Goal: Information Seeking & Learning: Learn about a topic

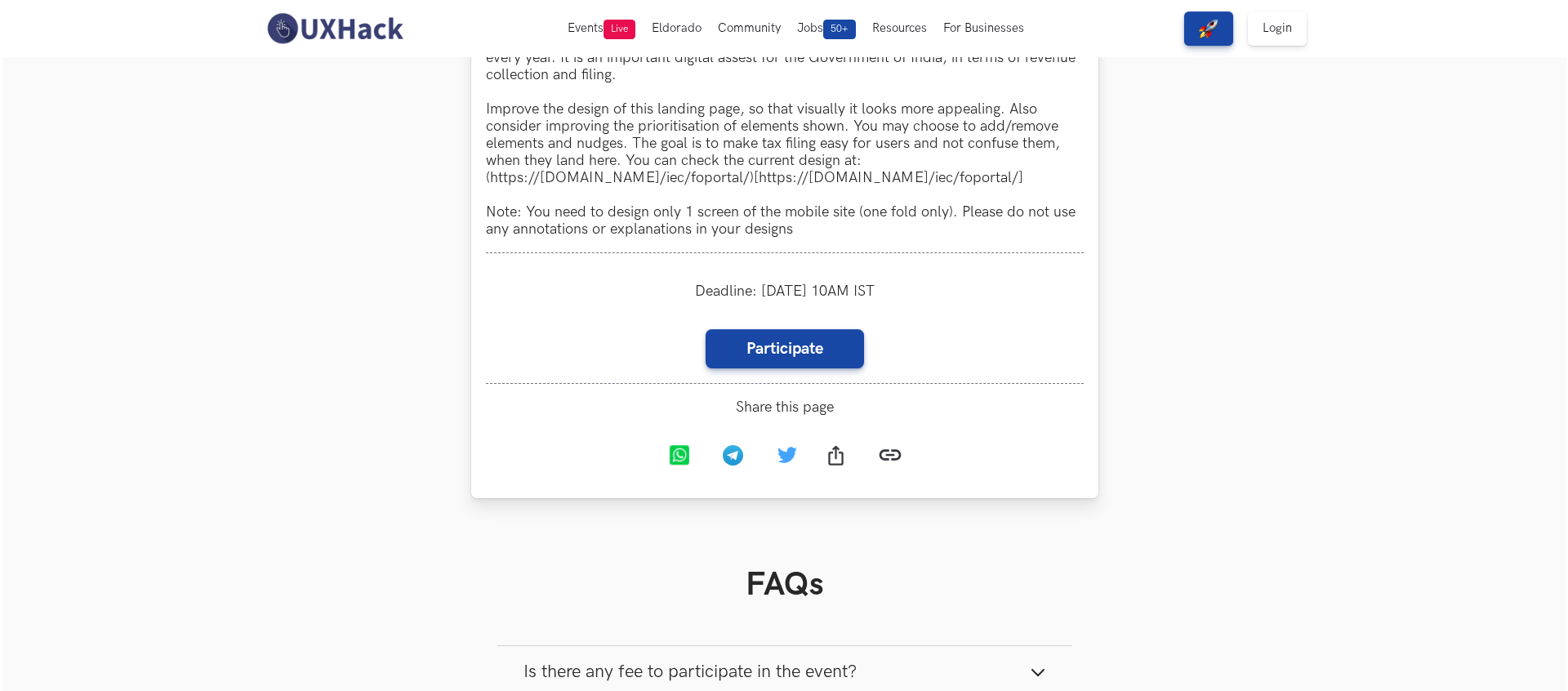
scroll to position [1540, 0]
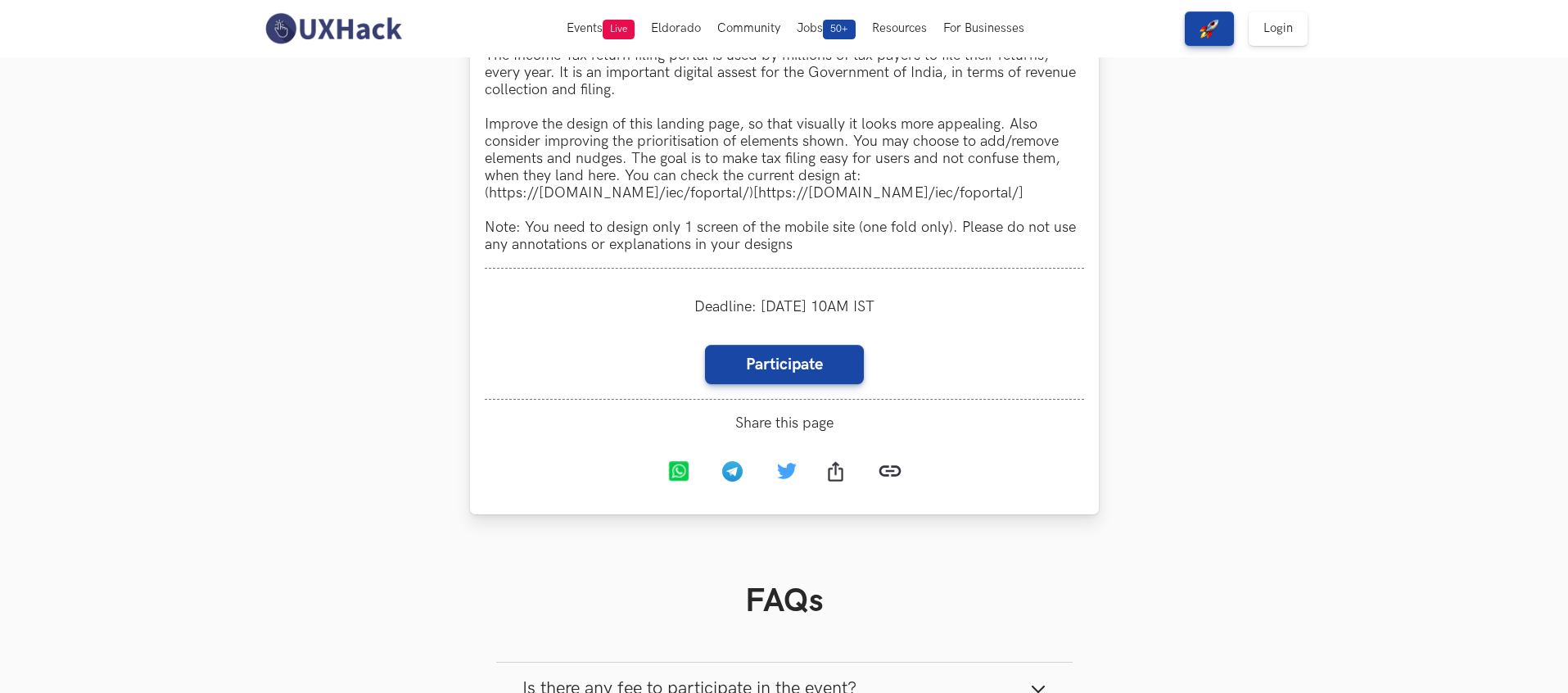
click at [782, 426] on span "Share this page" at bounding box center [784, 423] width 600 height 17
click at [784, 365] on link "Participate" at bounding box center [784, 364] width 159 height 39
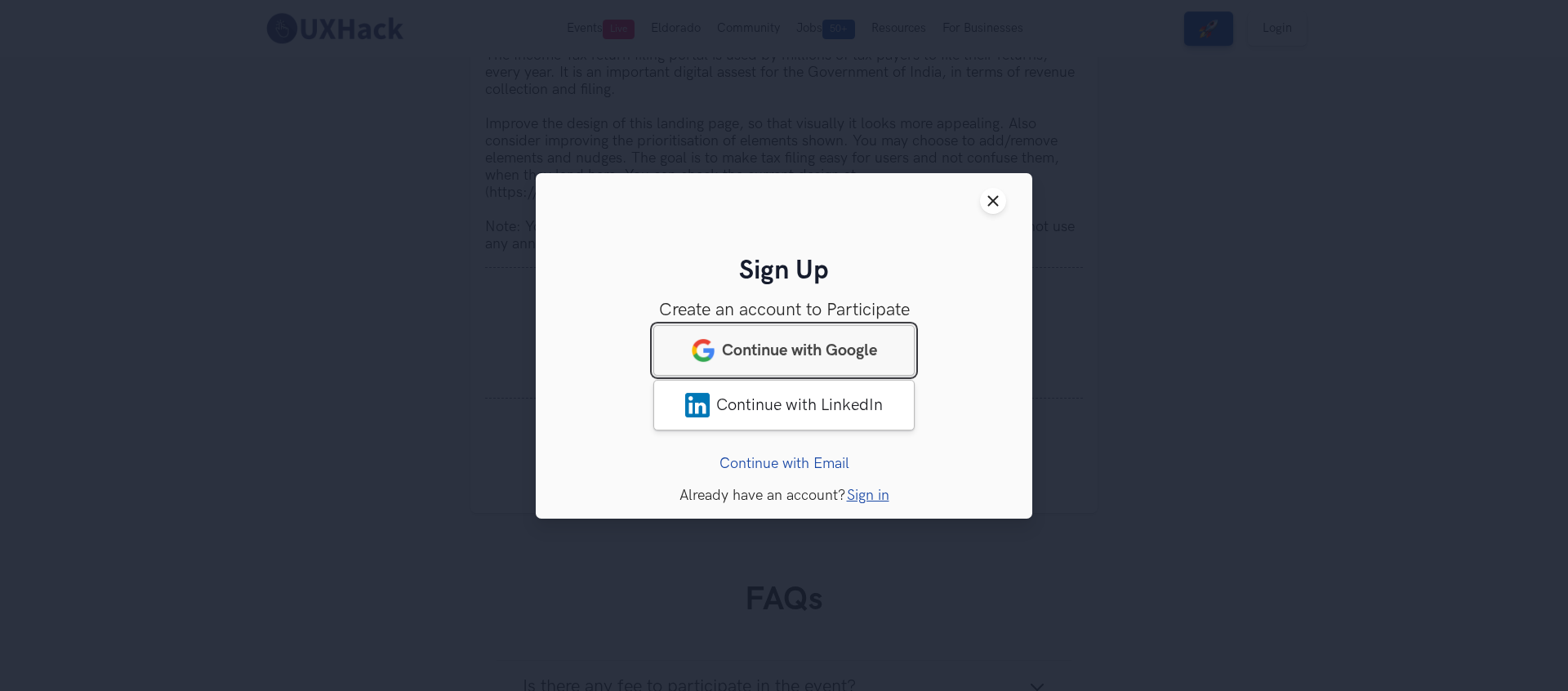
click at [788, 350] on span "Continue with Google" at bounding box center [799, 349] width 155 height 20
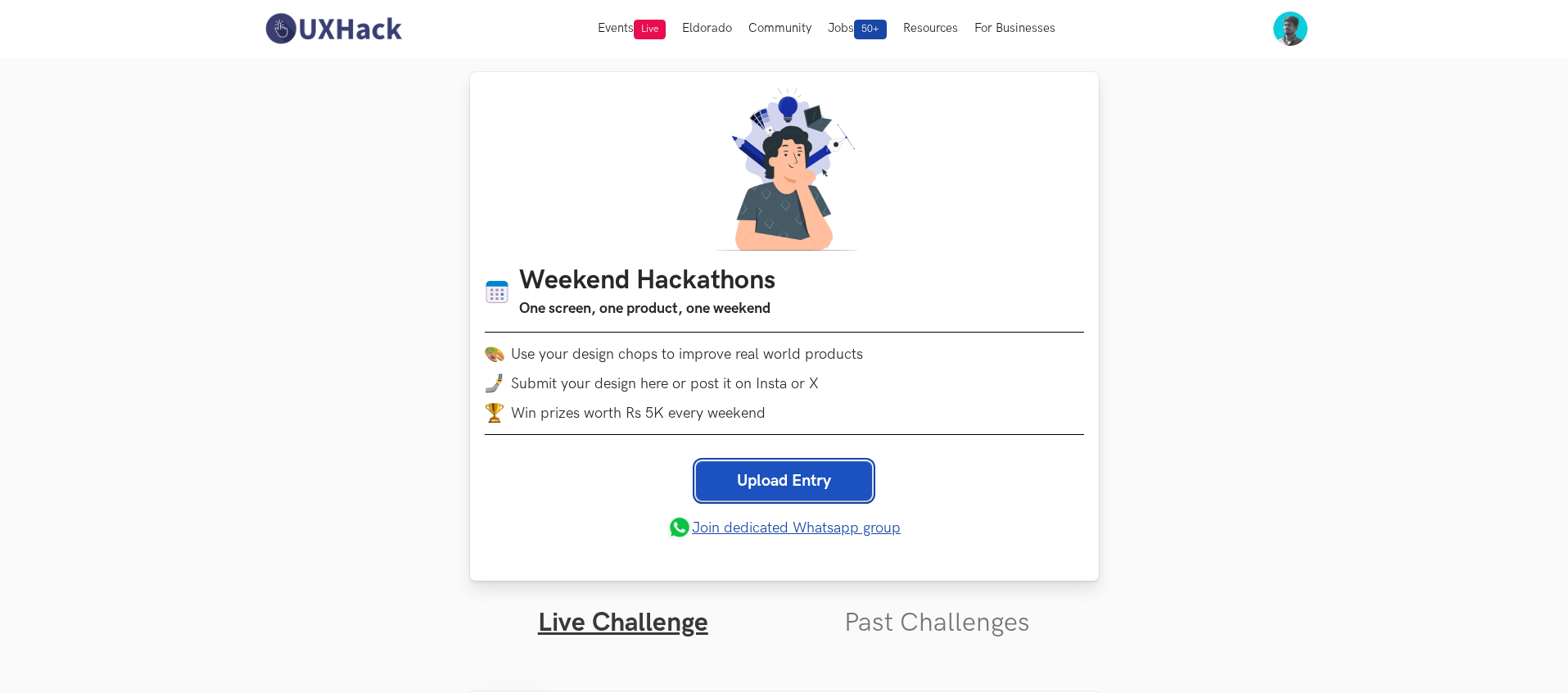
click at [780, 485] on link "Upload Entry" at bounding box center [784, 480] width 176 height 39
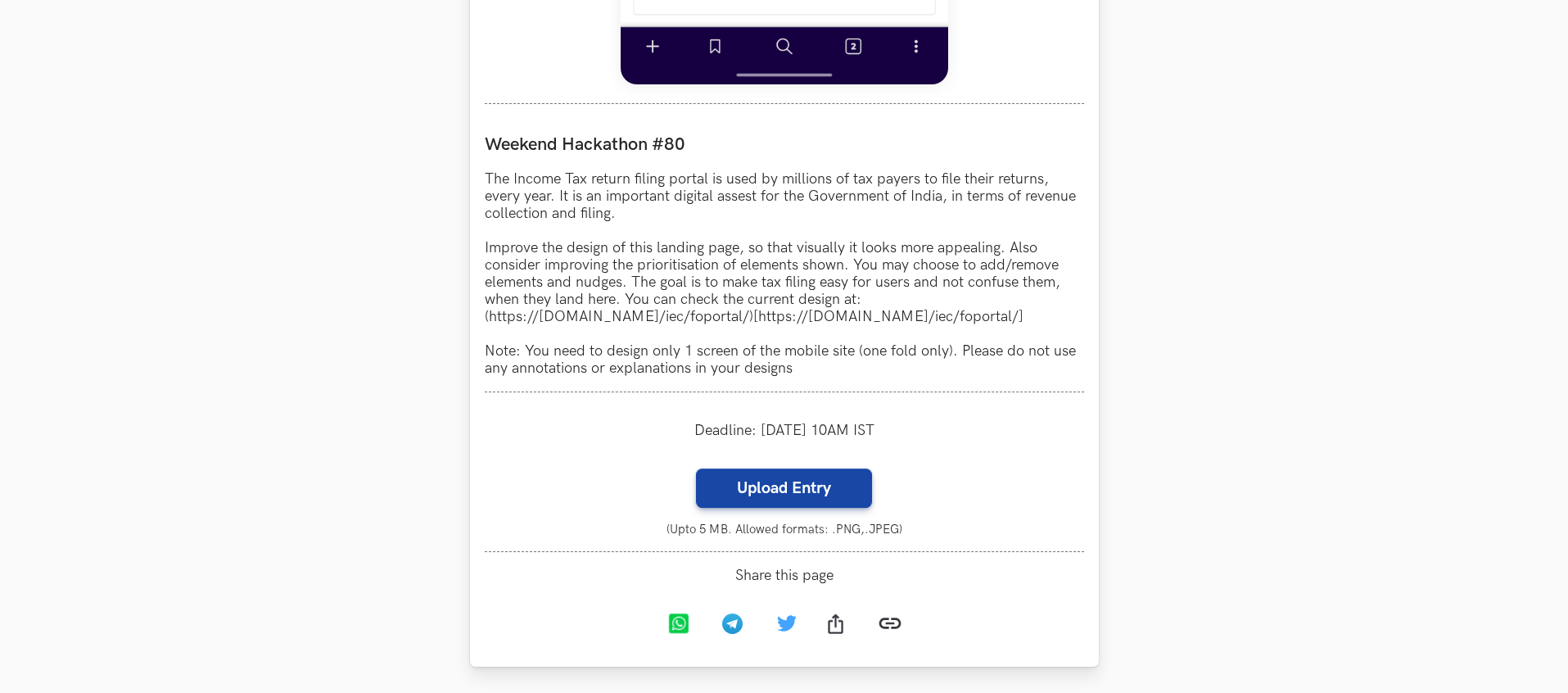
scroll to position [1580, 0]
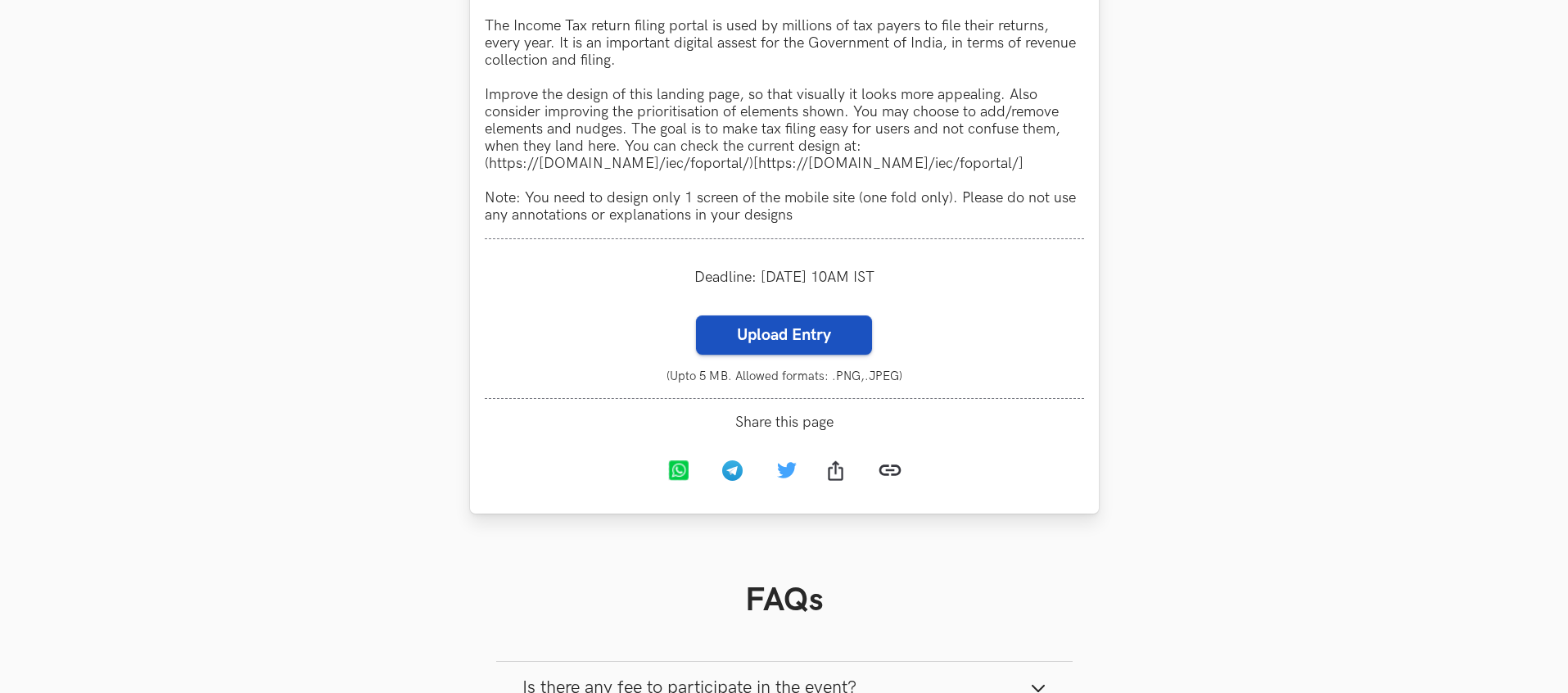
click at [774, 325] on label "Upload Entry" at bounding box center [784, 335] width 176 height 39
click at [696, 316] on input "Upload Entry" at bounding box center [695, 315] width 1 height 1
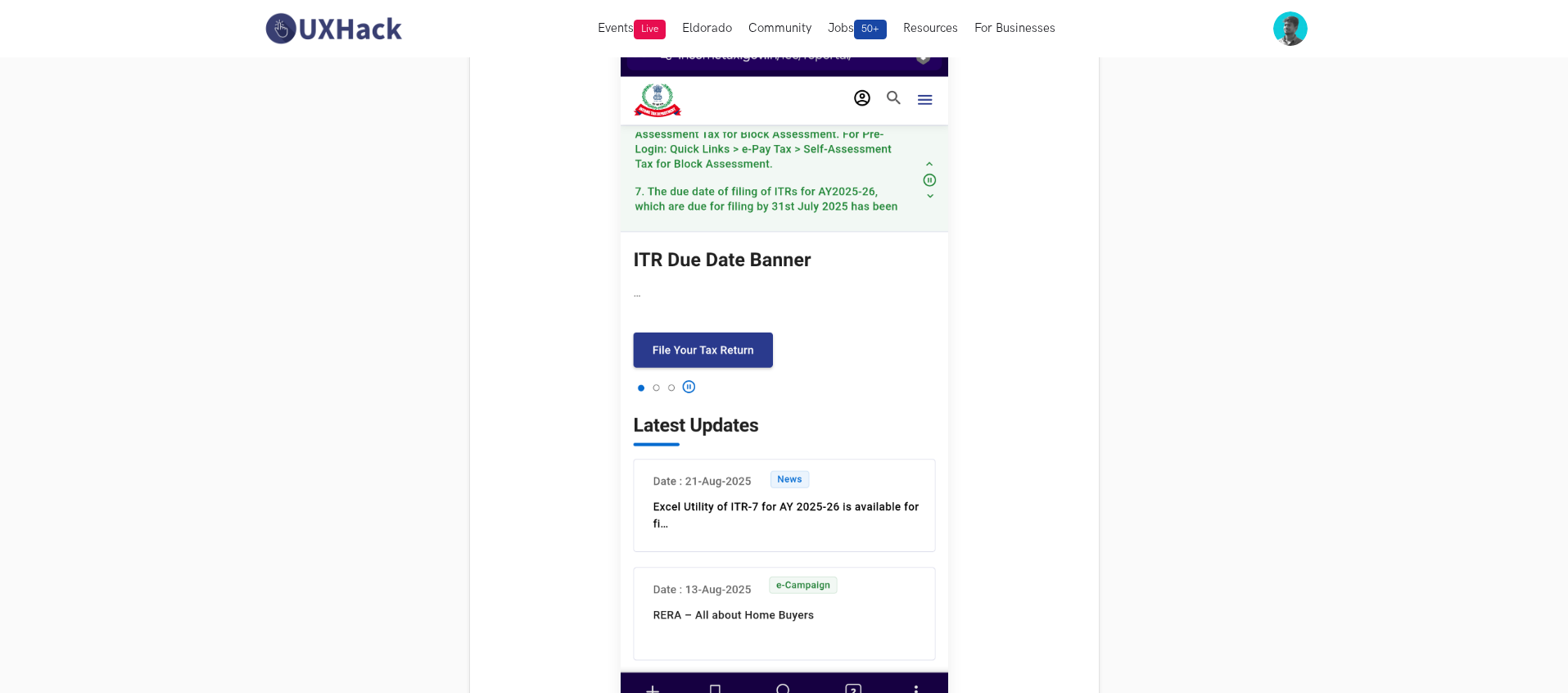
scroll to position [779, 0]
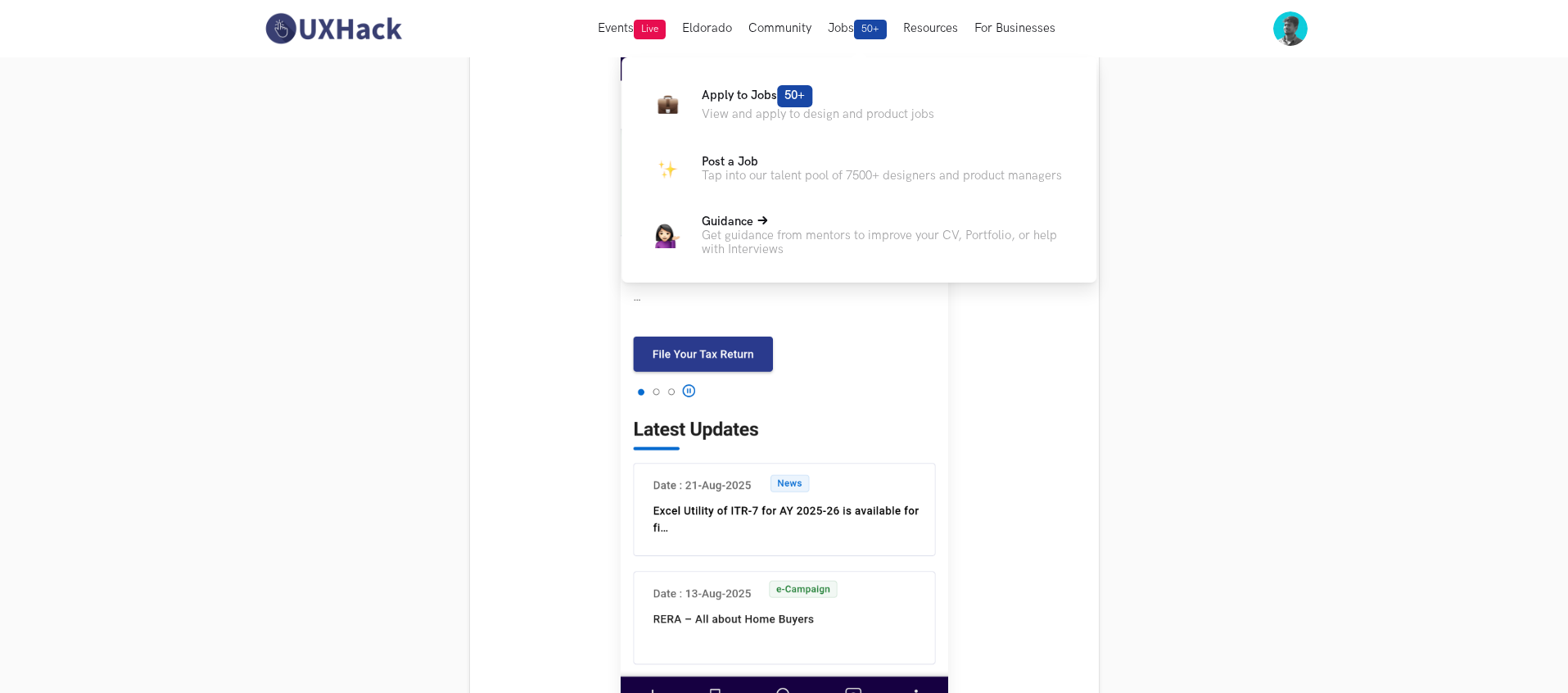
click at [764, 238] on p "Get guidance from mentors to improve your CV, Portfolio, or help with Interviews" at bounding box center [886, 242] width 368 height 28
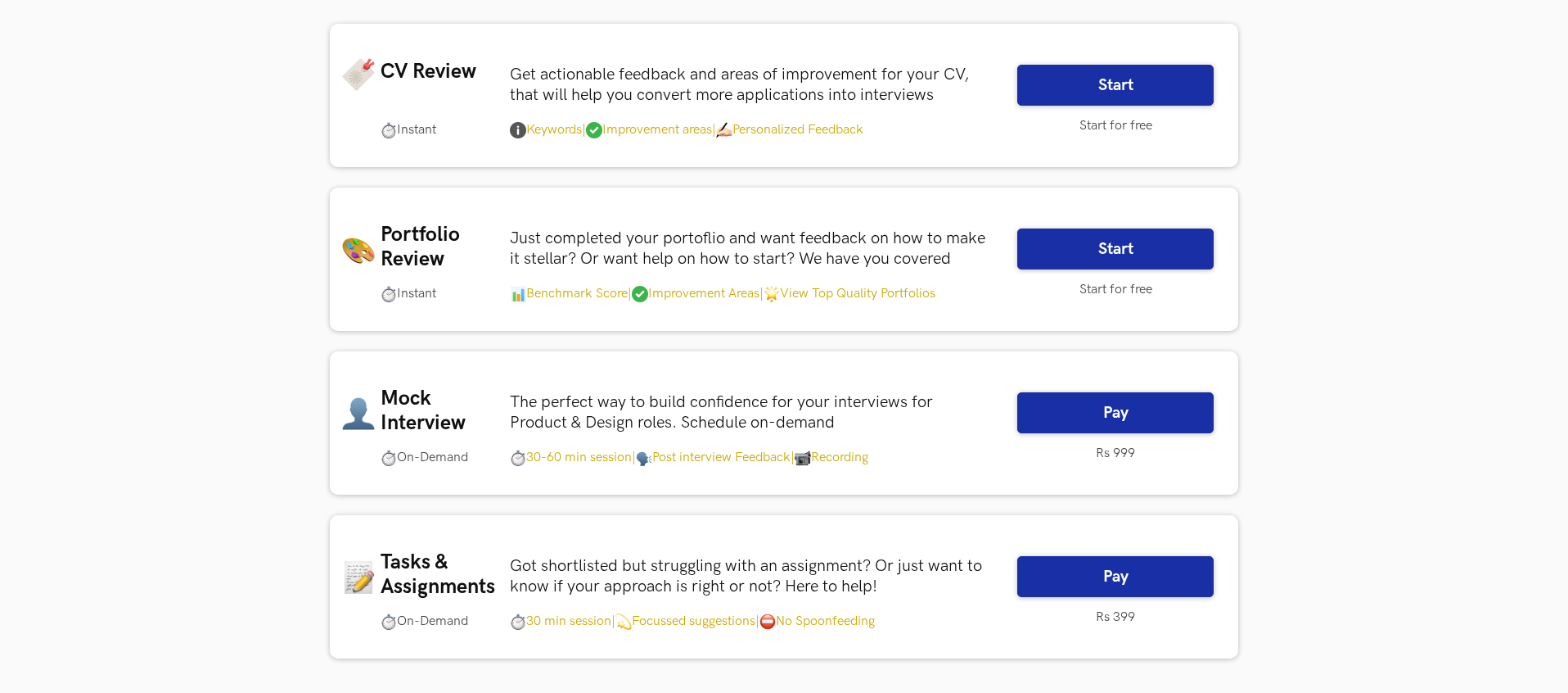
scroll to position [332, 0]
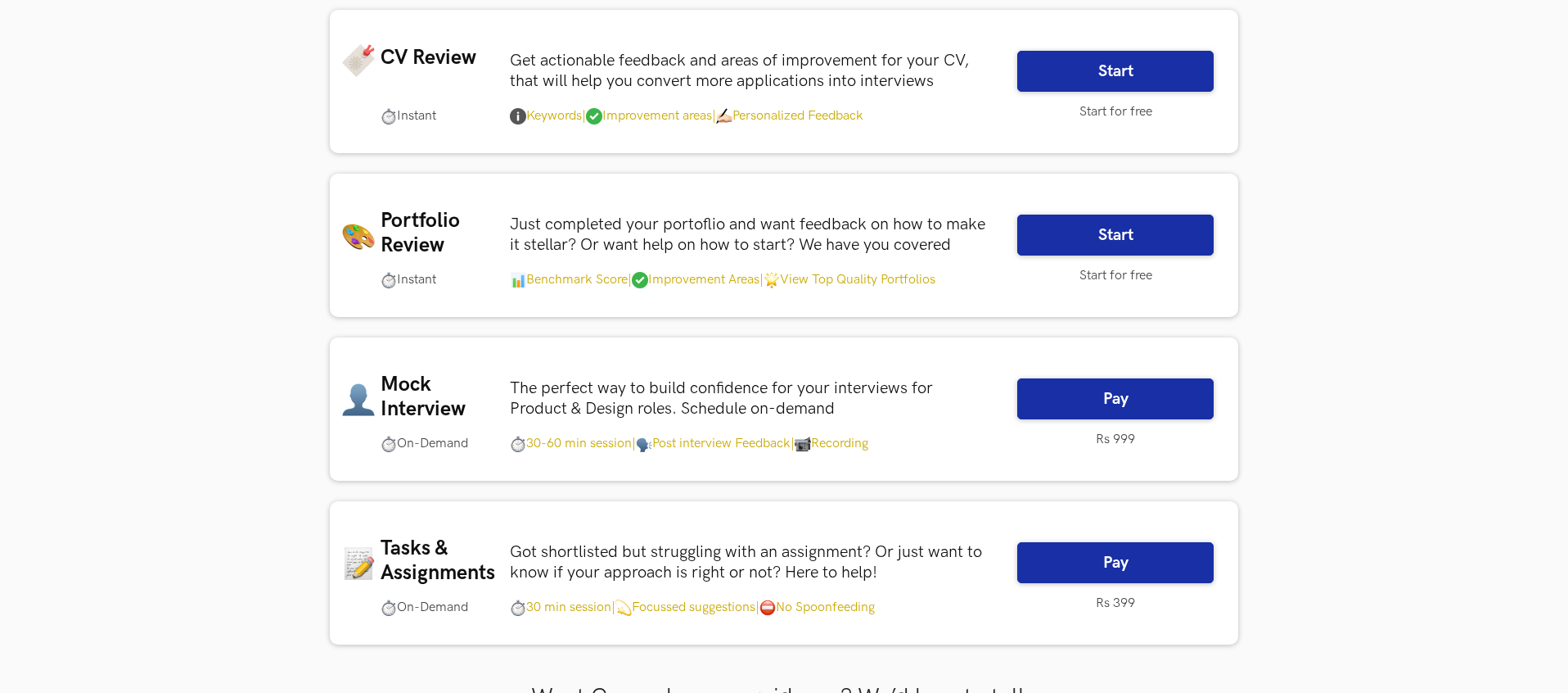
click at [1121, 278] on p "Start for free" at bounding box center [1115, 275] width 196 height 16
click at [1129, 246] on link "Start" at bounding box center [1115, 234] width 196 height 41
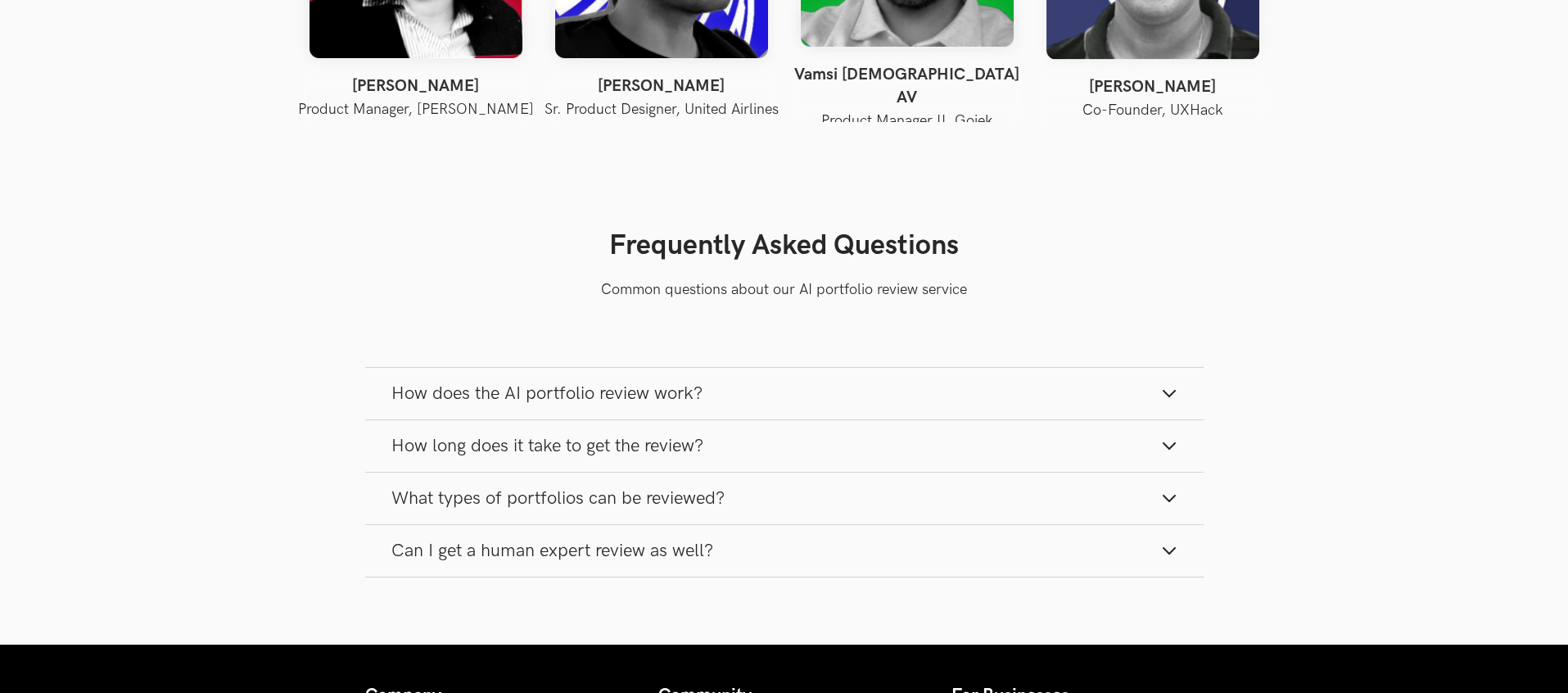
scroll to position [3411, 0]
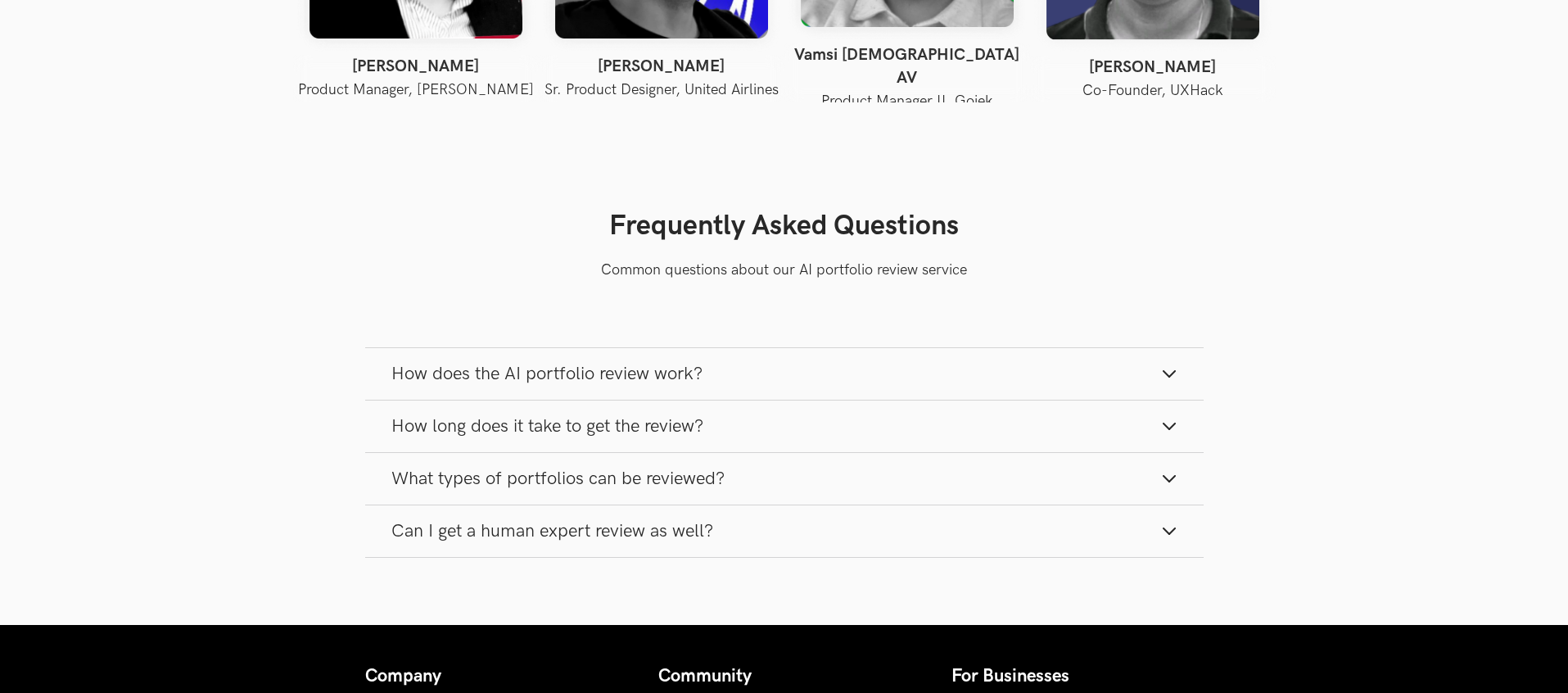
click at [768, 479] on button "What types of portfolios can be reviewed?" at bounding box center [784, 479] width 838 height 51
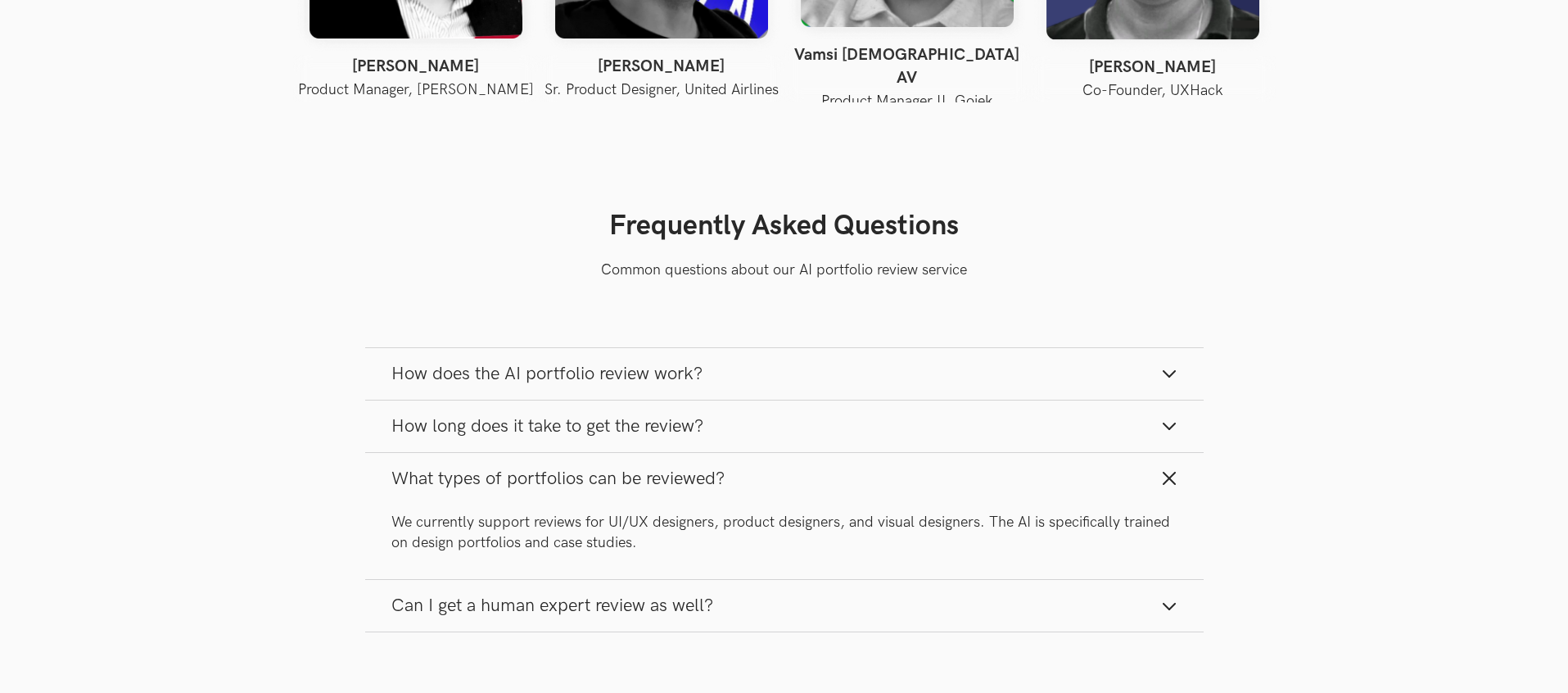
click at [764, 473] on button "What types of portfolios can be reviewed?" at bounding box center [784, 479] width 838 height 51
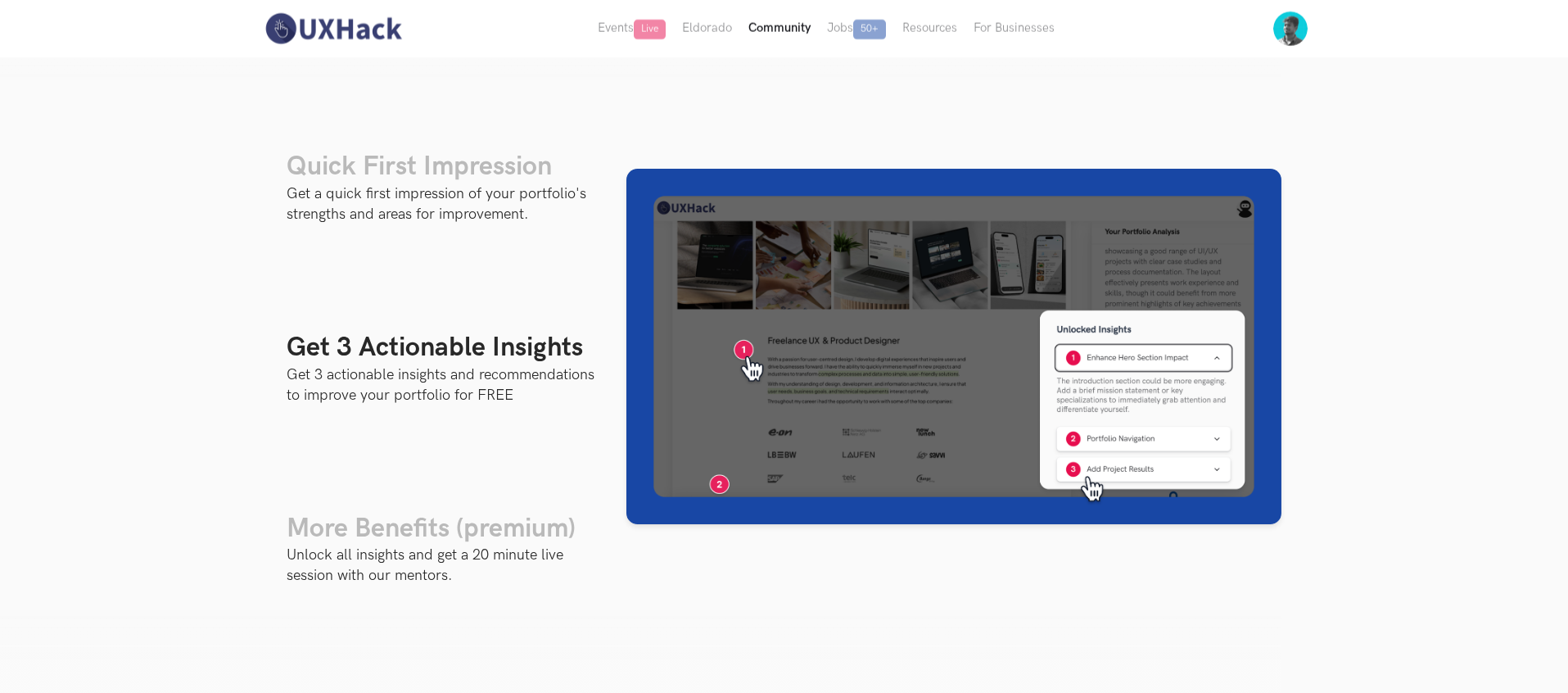
scroll to position [1246, 0]
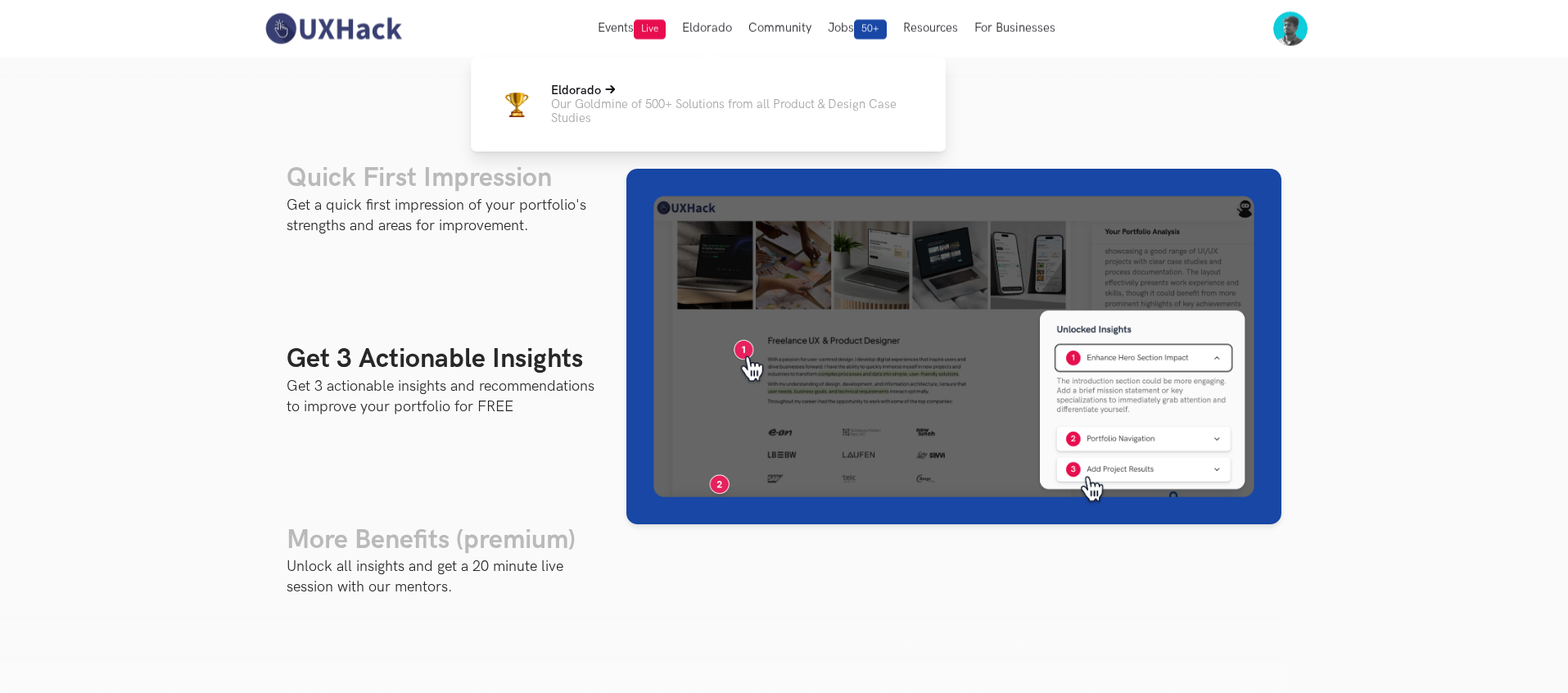
click at [732, 109] on p "Our Goldmine of 500+ Solutions from all Product & Design Case Studies" at bounding box center [735, 111] width 368 height 28
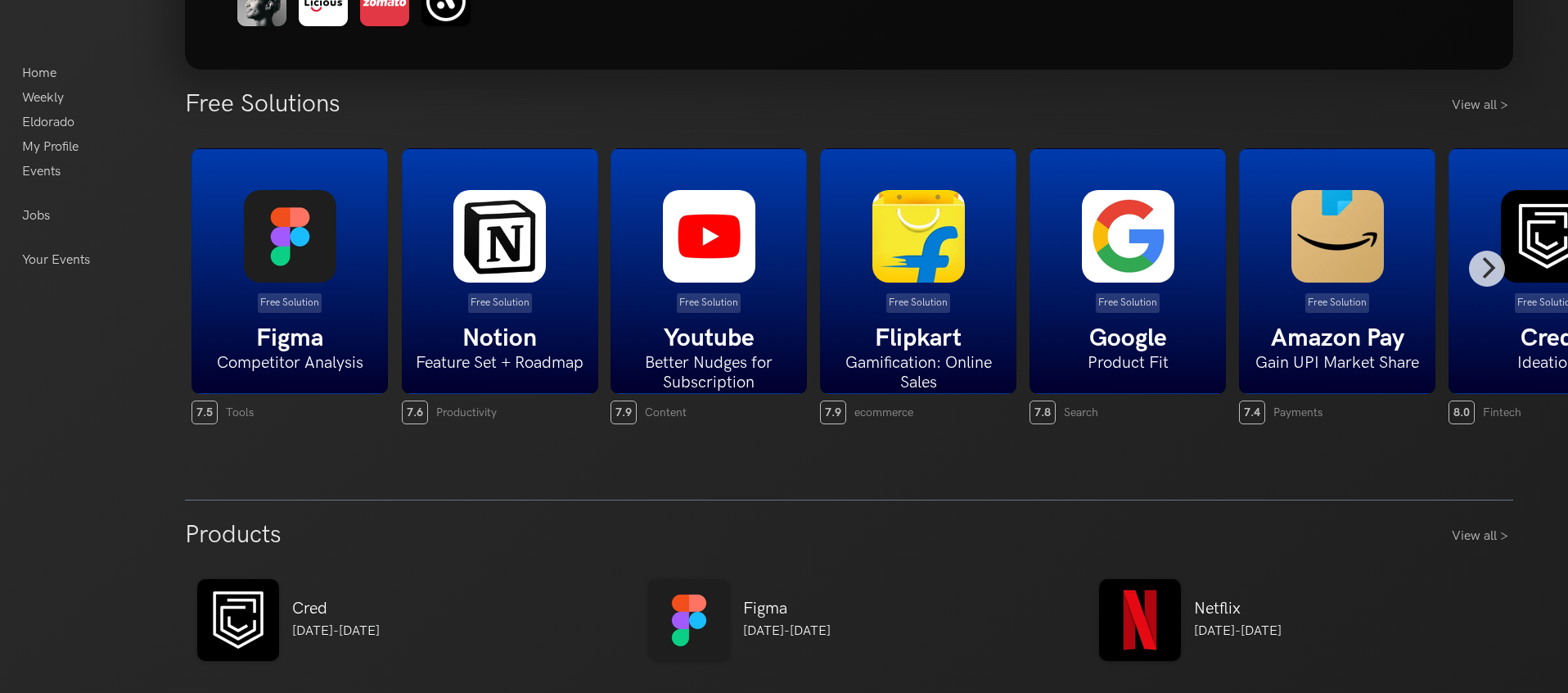
scroll to position [289, 0]
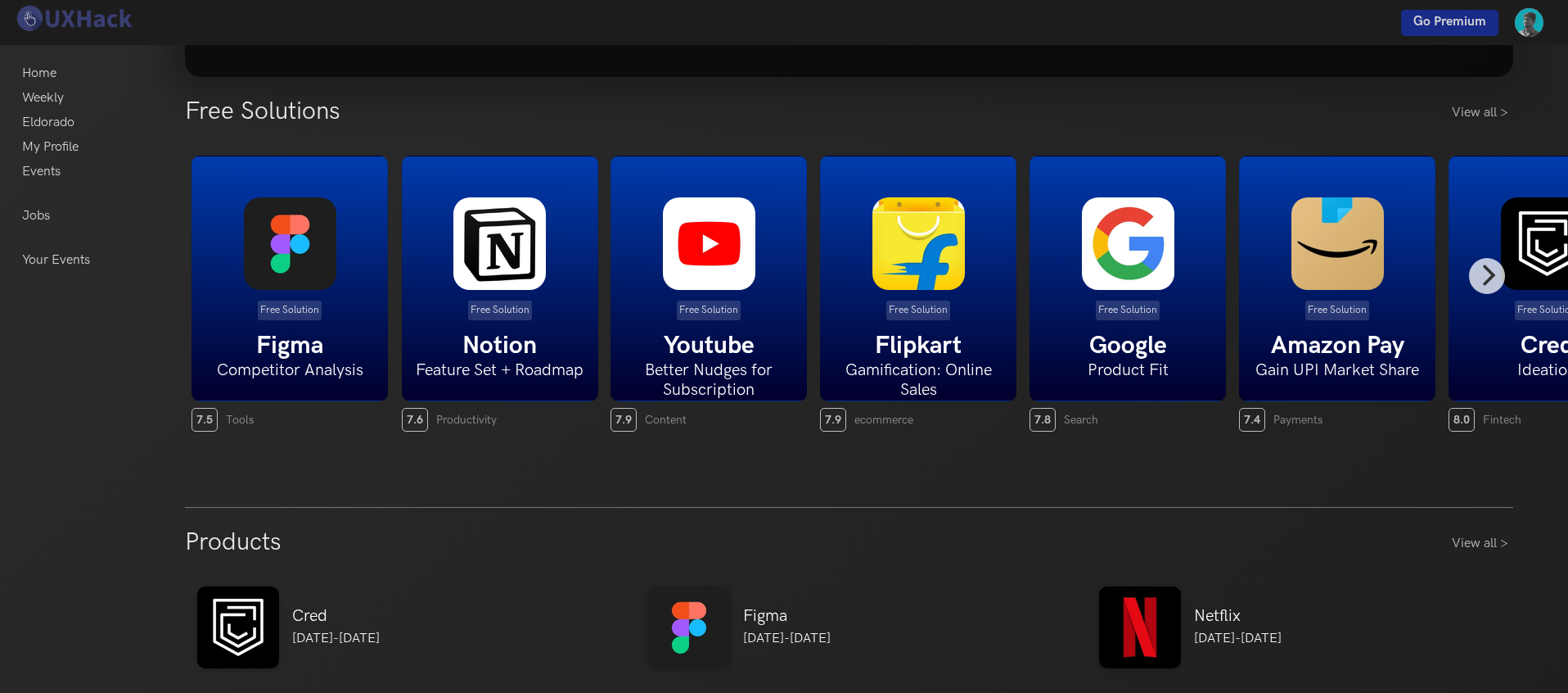
click at [345, 215] on div "Free Solution Figma Competitor Analysis" at bounding box center [290, 278] width 196 height 246
drag, startPoint x: 872, startPoint y: 507, endPoint x: 905, endPoint y: 504, distance: 33.1
click at [1487, 270] on icon "Next" at bounding box center [1490, 275] width 13 height 21
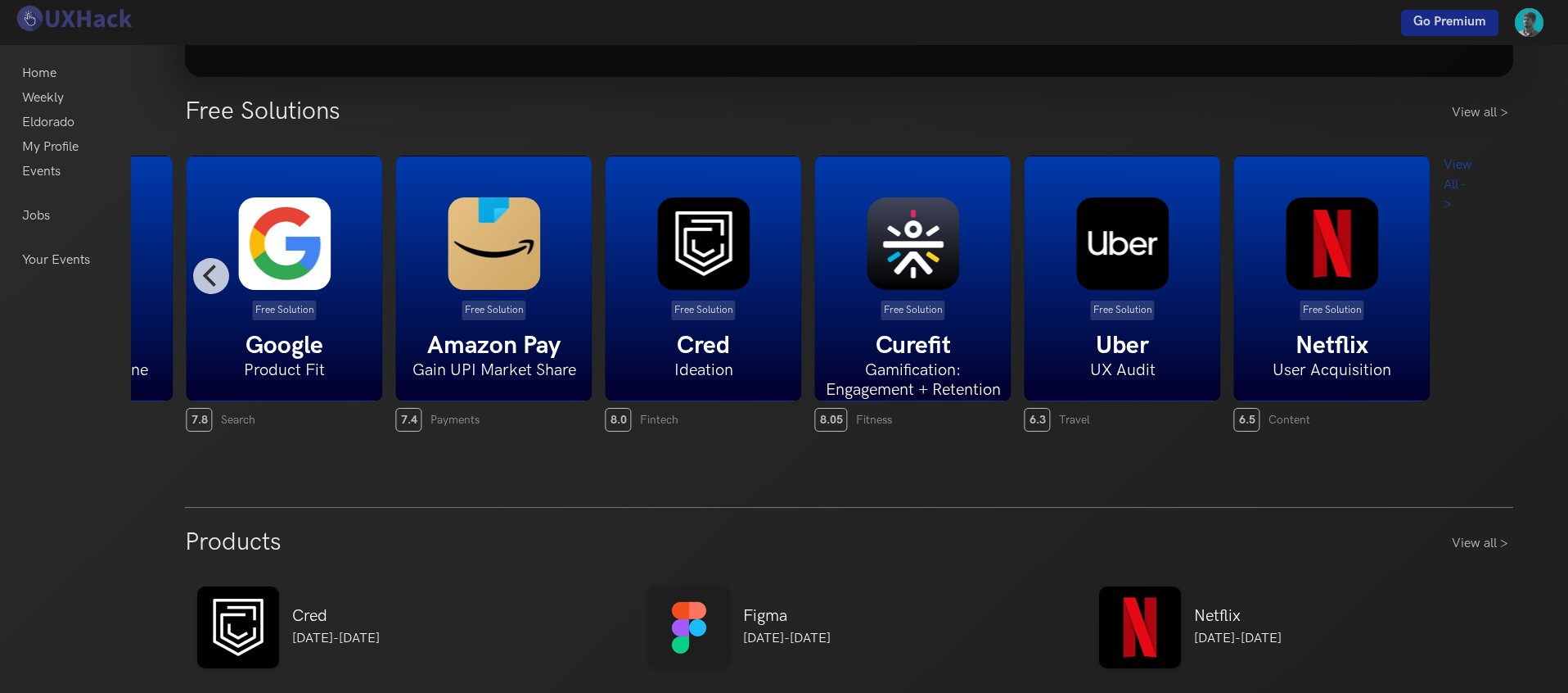
click at [977, 326] on div "Free Solution Curefit Gamification: Engagement + Retention" at bounding box center [913, 278] width 196 height 246
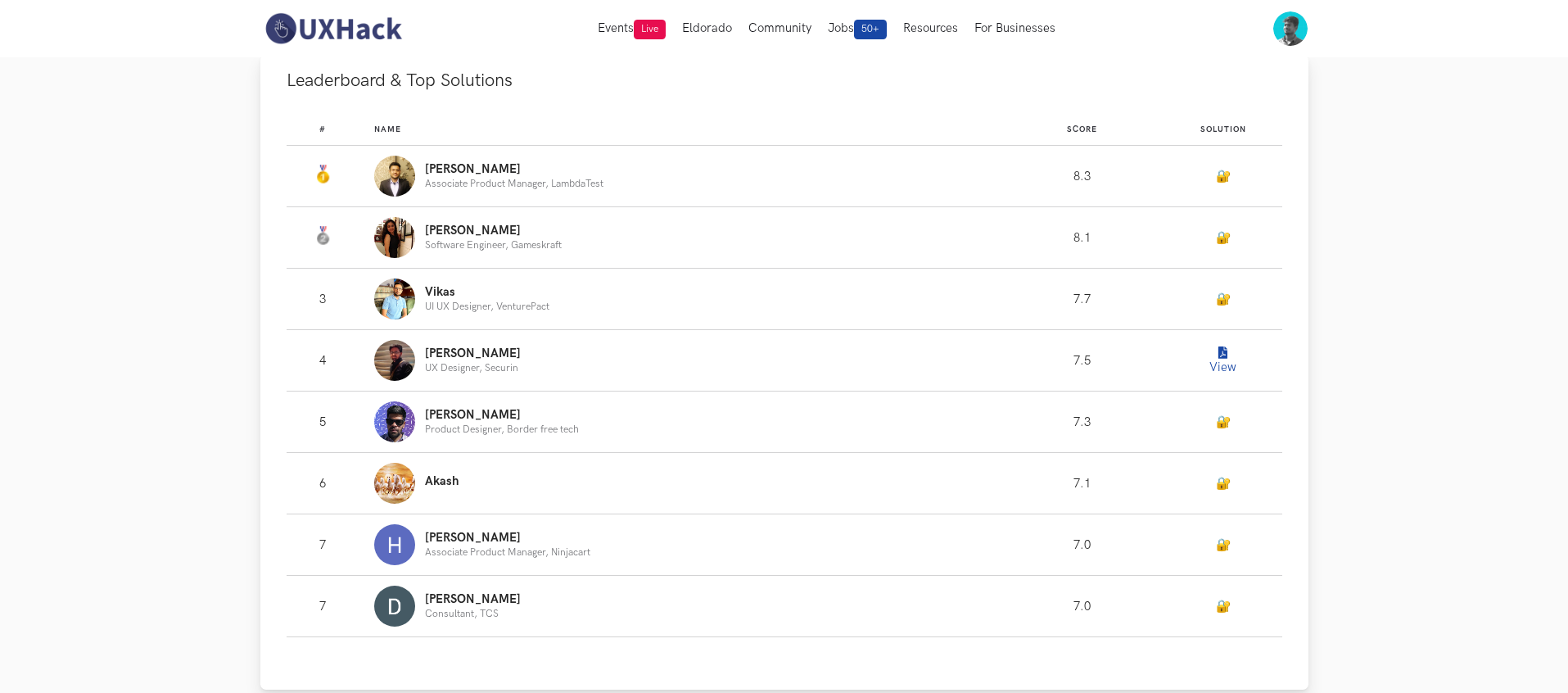
scroll to position [948, 0]
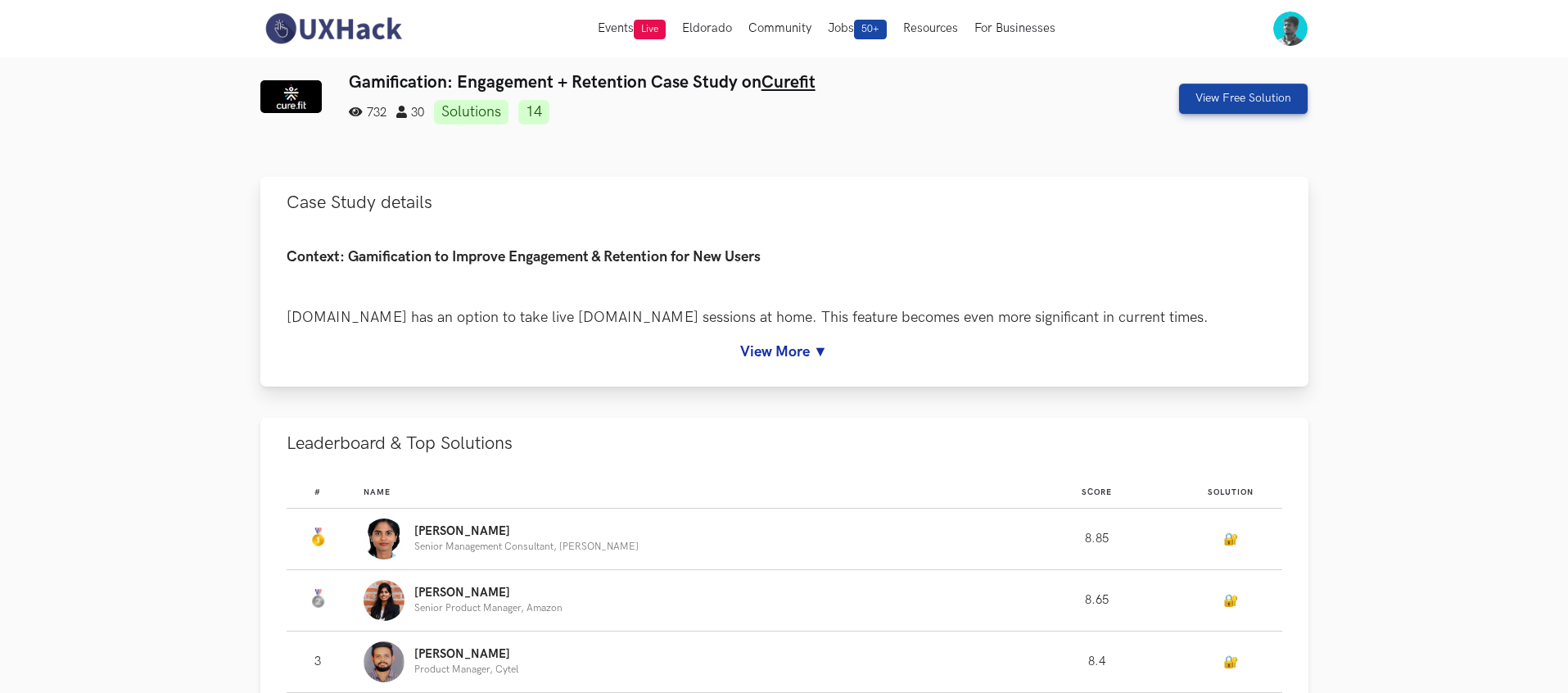
click at [777, 344] on link "View More ▼" at bounding box center [784, 352] width 995 height 17
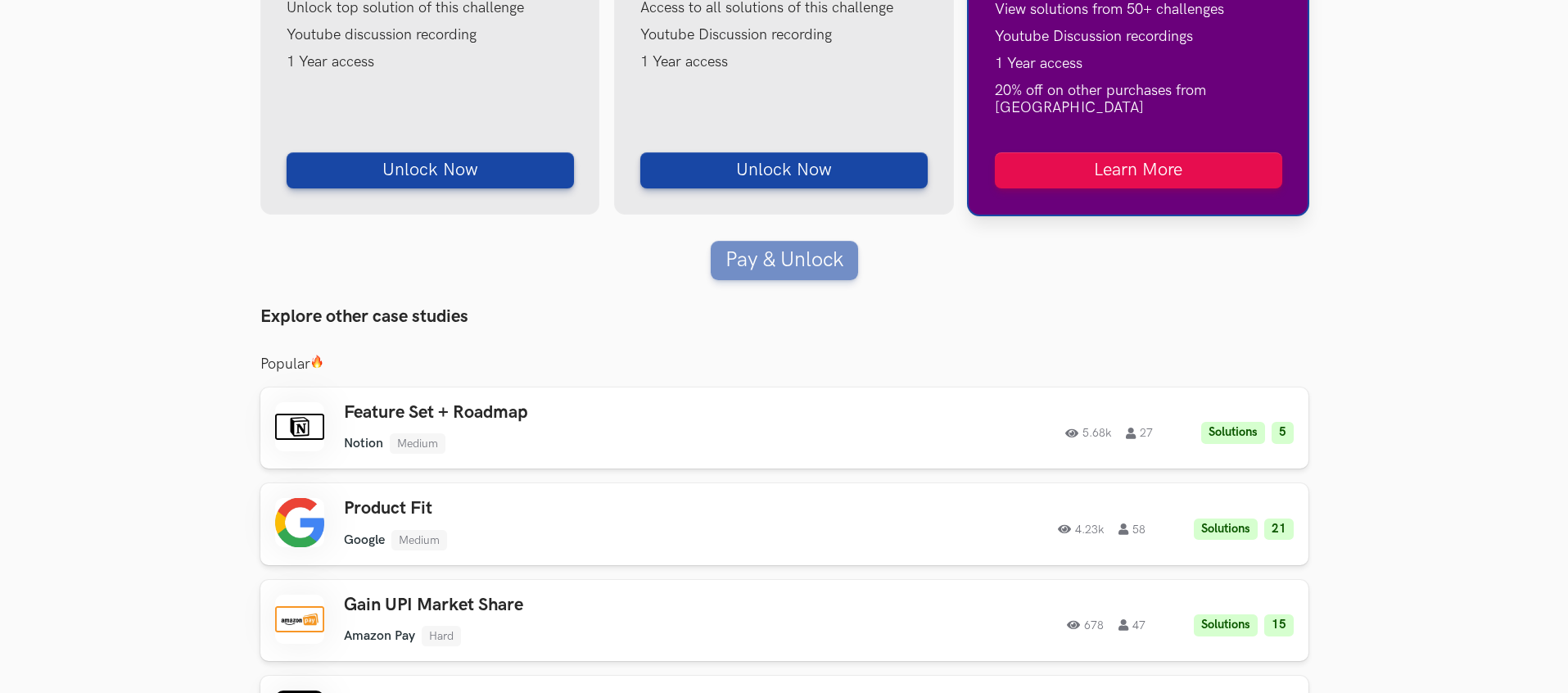
scroll to position [2068, 0]
